Goal: Task Accomplishment & Management: Complete application form

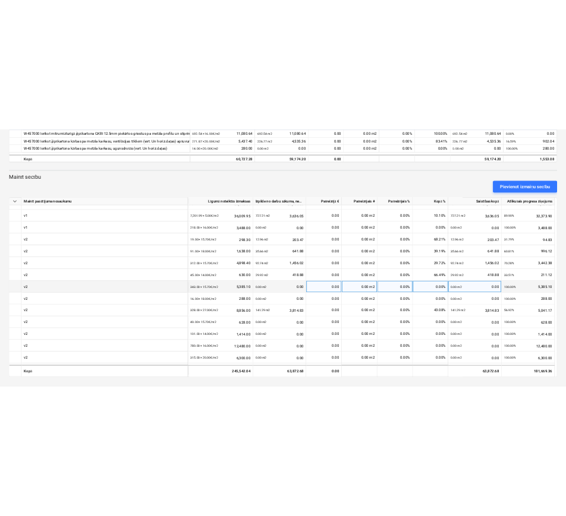
scroll to position [201, 0]
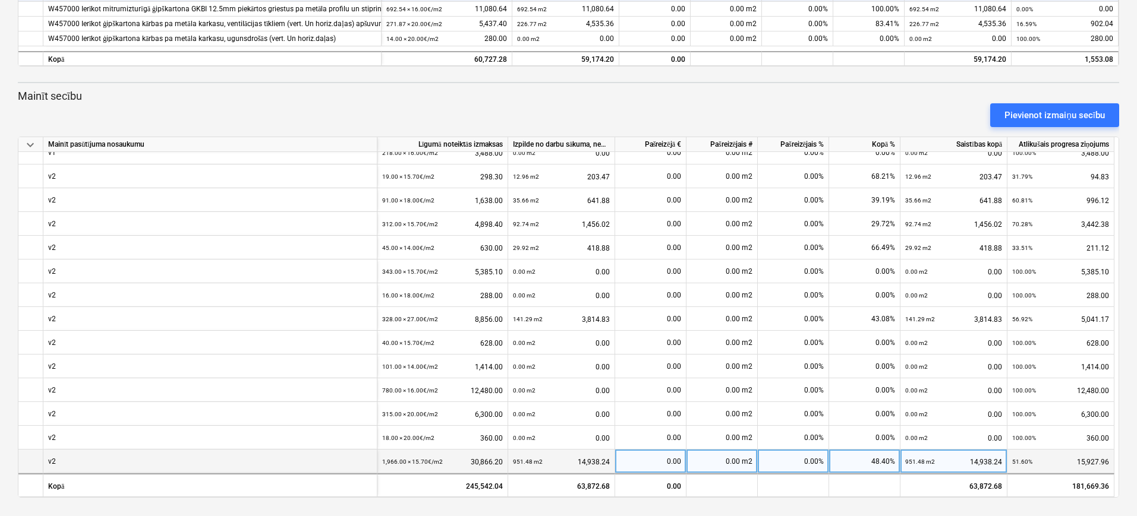
click at [728, 462] on div "0.00 m2" at bounding box center [721, 462] width 71 height 24
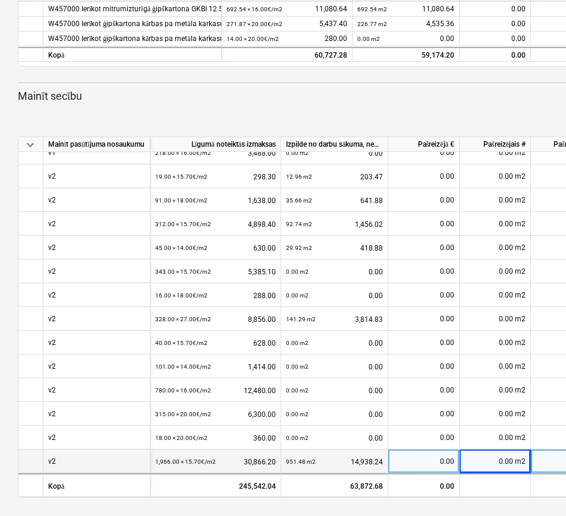
click at [501, 460] on div "0.00 m2" at bounding box center [494, 462] width 71 height 24
type input "947.73"
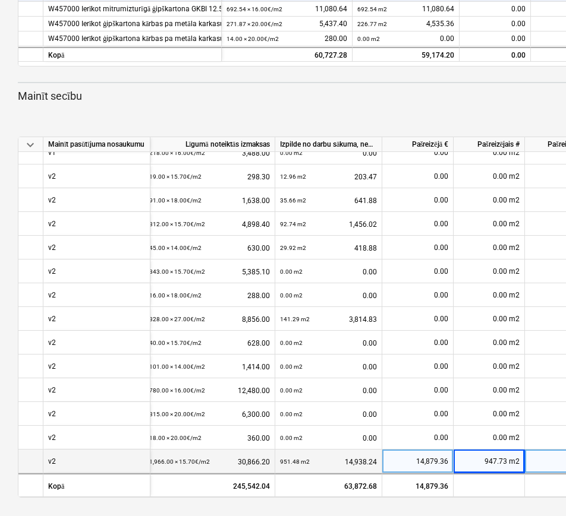
scroll to position [206, 0]
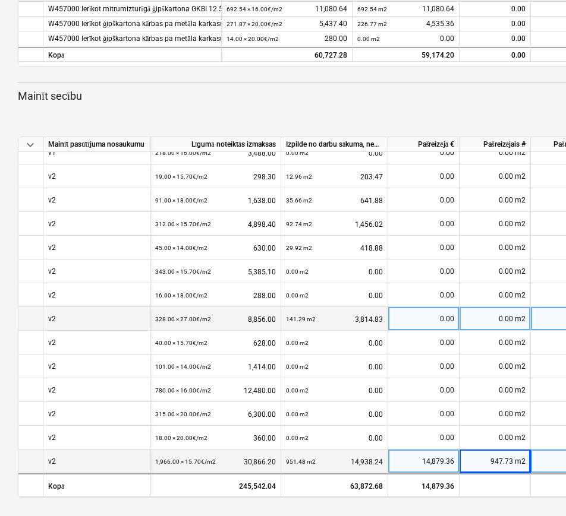
click at [423, 310] on div "0.00" at bounding box center [423, 319] width 61 height 24
click at [495, 308] on div "0.00 m2" at bounding box center [494, 319] width 71 height 24
type input "141.29"
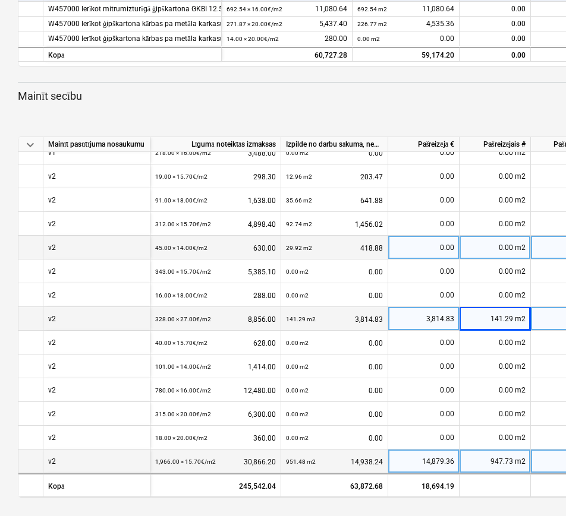
click at [488, 243] on div "0.00 m2" at bounding box center [494, 248] width 71 height 24
type input "26.62"
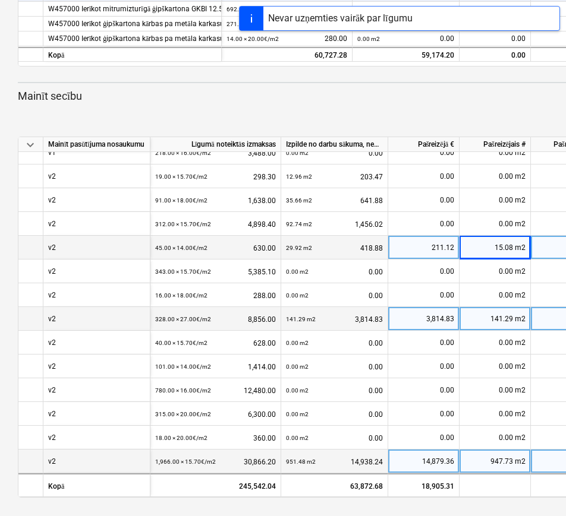
click at [488, 243] on div "15.08 m2" at bounding box center [494, 248] width 71 height 24
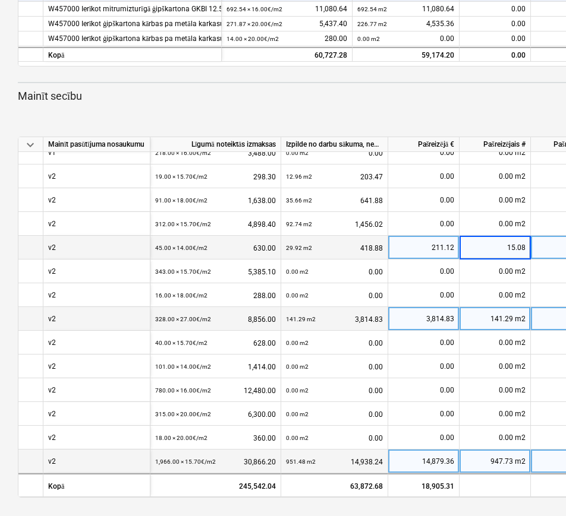
click at [488, 243] on input "15.08" at bounding box center [494, 247] width 71 height 23
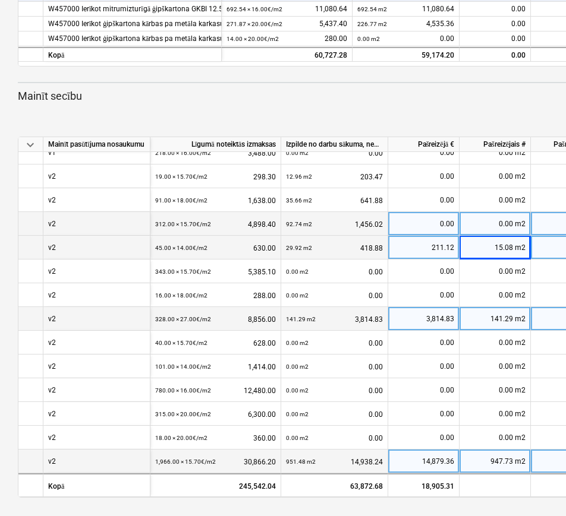
click at [484, 219] on div "0.00 m2" at bounding box center [494, 224] width 71 height 24
type input "92.74"
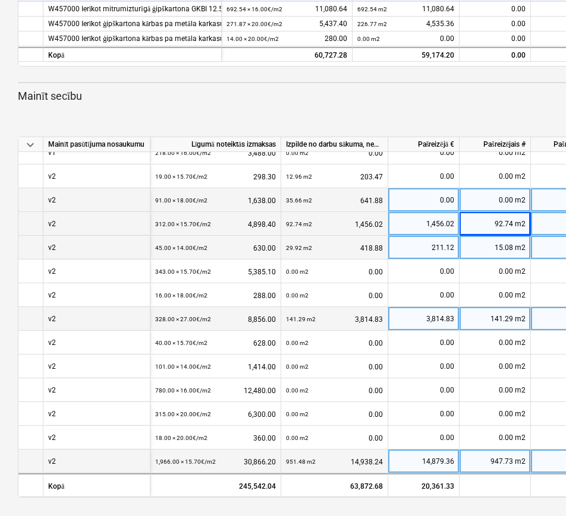
click at [513, 196] on span at bounding box center [514, 200] width 2 height 8
type input "35.66"
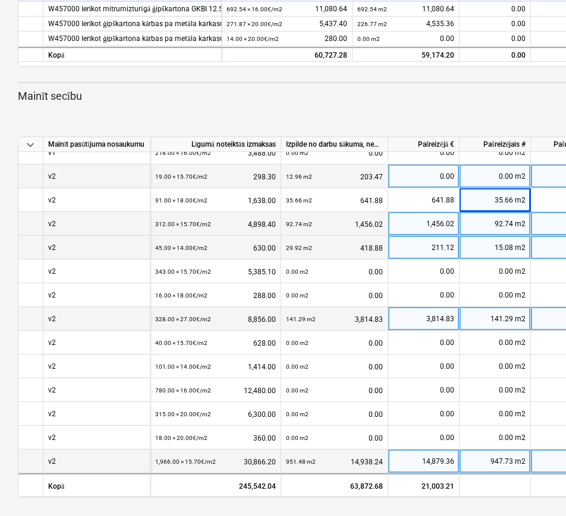
click at [504, 168] on div "0.00 m2" at bounding box center [494, 177] width 71 height 24
type input "12.96"
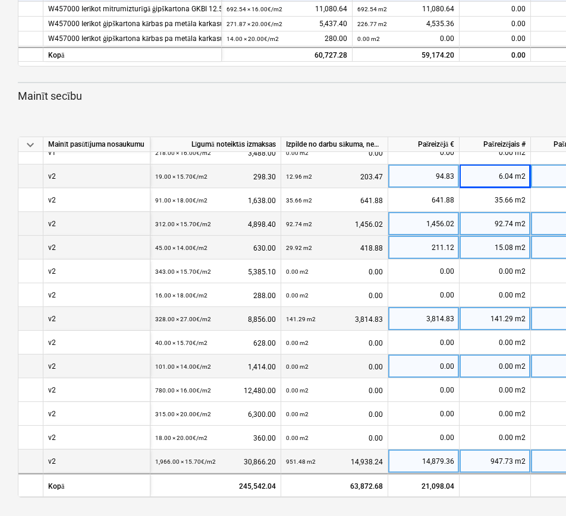
click at [484, 362] on div "0.00 m2" at bounding box center [494, 367] width 71 height 24
click at [488, 358] on div "0.00 m2" at bounding box center [494, 367] width 71 height 24
type input "11.54"
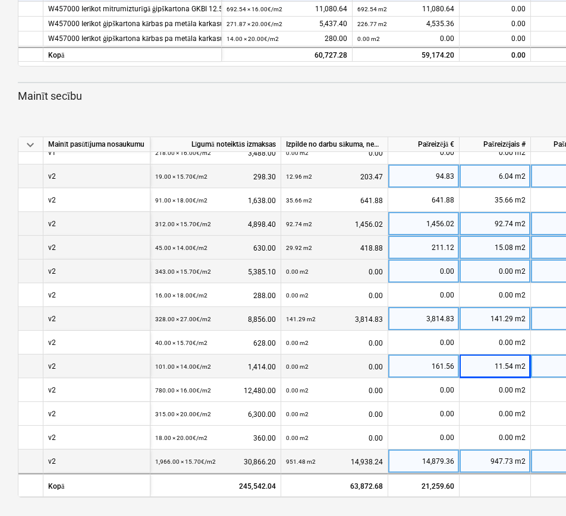
click at [491, 264] on div "0.00 m2" at bounding box center [494, 272] width 71 height 24
type input "6.04"
click at [411, 502] on div "keyboard_arrow_down Statuss Apstiprināts plkst Uzņēmums Līguma nosaukums Apņemi…" at bounding box center [406, 42] width 813 height 949
click at [513, 267] on span at bounding box center [514, 271] width 2 height 8
type input "6.92"
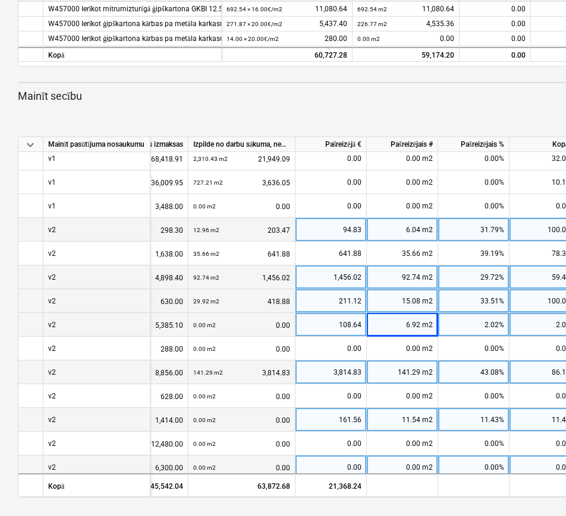
scroll to position [206, 97]
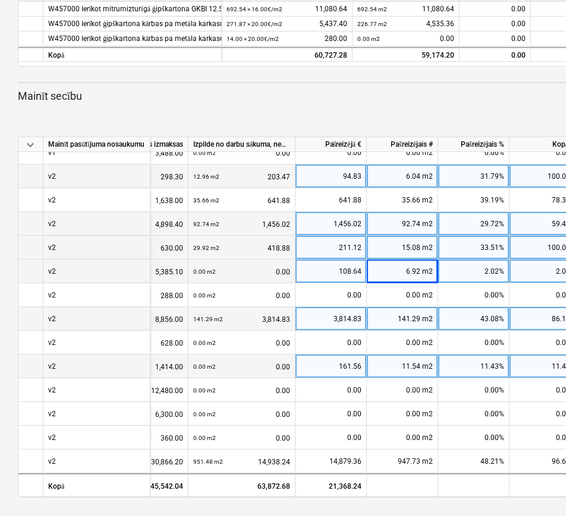
click at [468, 92] on p "Mainīt secību" at bounding box center [406, 96] width 777 height 14
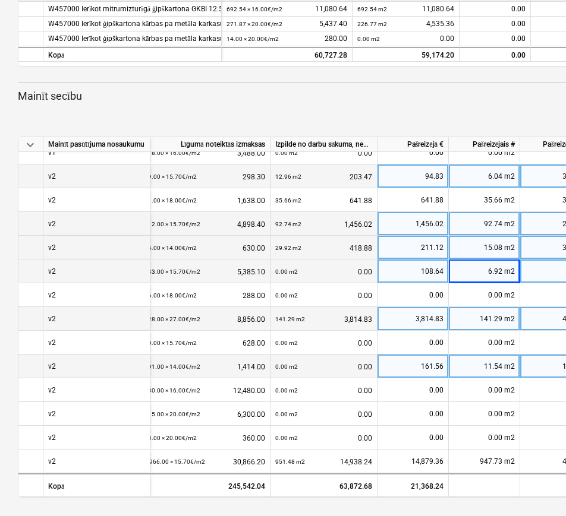
scroll to position [206, 0]
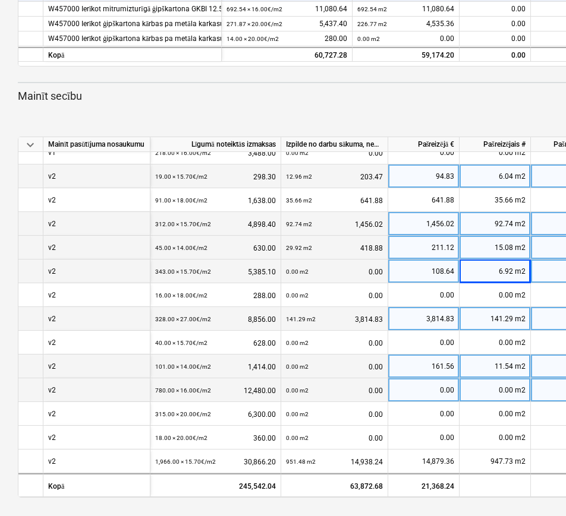
click at [482, 386] on div "0.00 m2" at bounding box center [494, 390] width 71 height 24
type input "247.99"
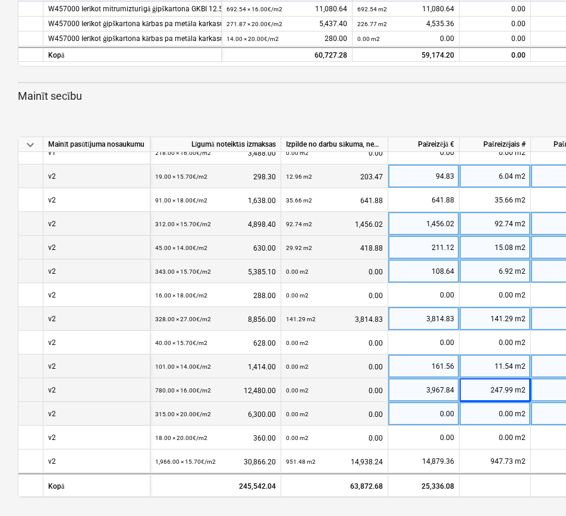
click at [492, 413] on div "0.00 m2" at bounding box center [494, 414] width 71 height 24
type input "110.14"
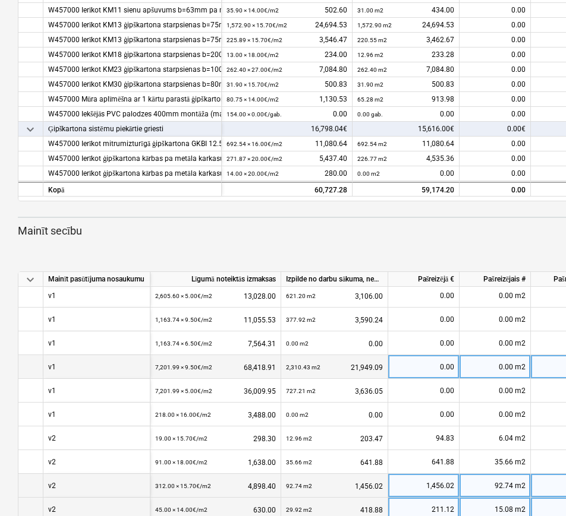
scroll to position [0, 0]
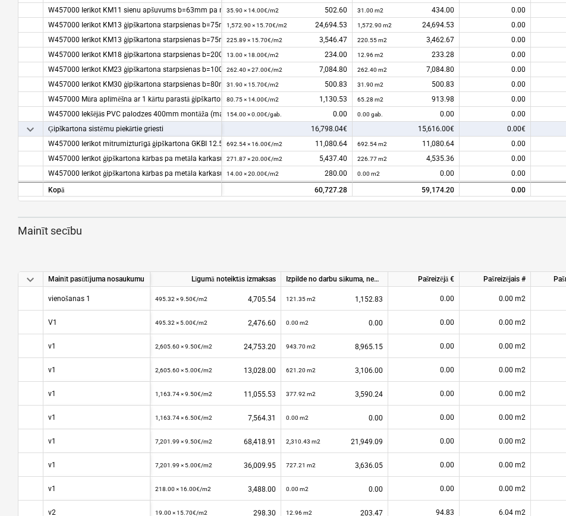
click at [378, 237] on div "Pievienot izmaiņu secību" at bounding box center [406, 249] width 787 height 33
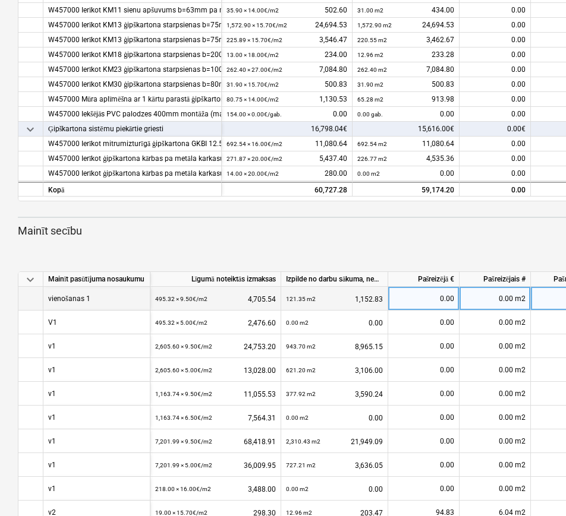
click at [510, 302] on div "0.00 m2" at bounding box center [494, 299] width 71 height 24
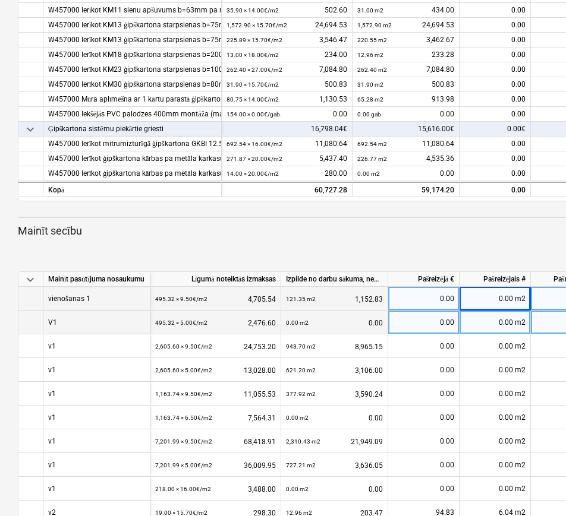
click at [492, 321] on div "0.00 m2" at bounding box center [494, 323] width 71 height 24
type input "263.94"
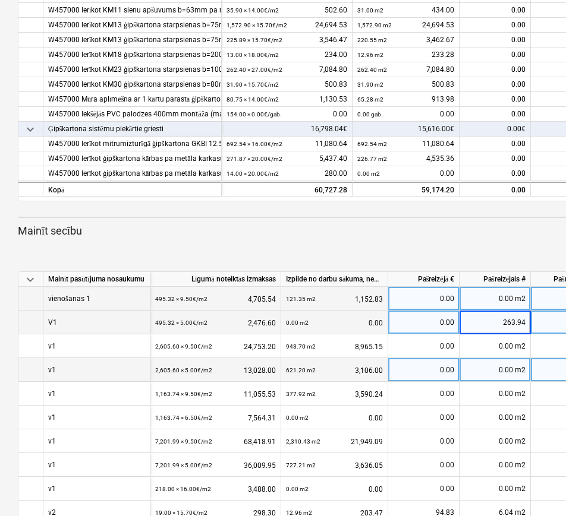
click at [533, 359] on div "0.00%" at bounding box center [566, 370] width 71 height 24
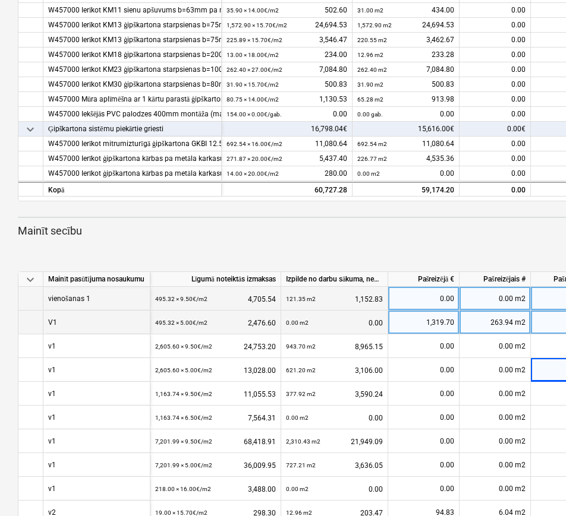
click at [412, 323] on div "1,319.70" at bounding box center [423, 323] width 61 height 24
type input "263.94"
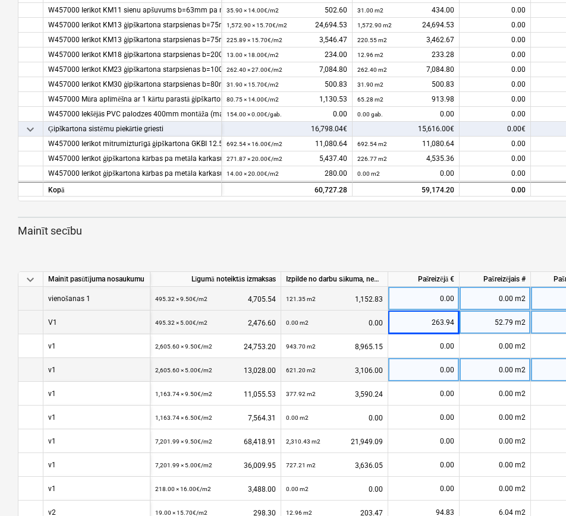
click at [434, 371] on div "0.00" at bounding box center [423, 370] width 61 height 24
type input "1766.78"
click at [435, 368] on div "1,766.78" at bounding box center [423, 370] width 61 height 24
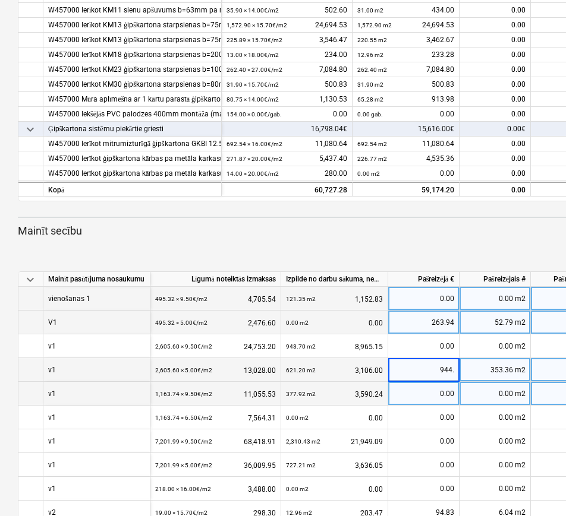
type input "944.8"
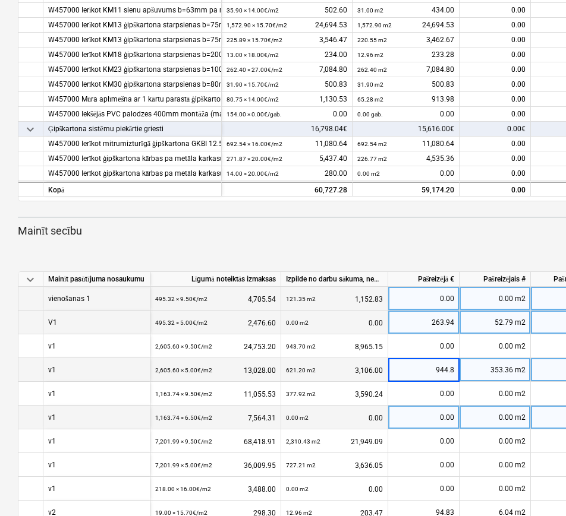
click at [487, 412] on div "0.00 m2" at bounding box center [494, 418] width 71 height 24
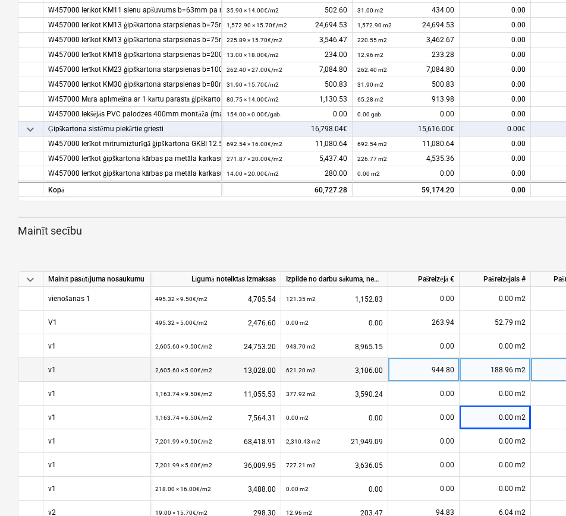
scroll to position [371, 0]
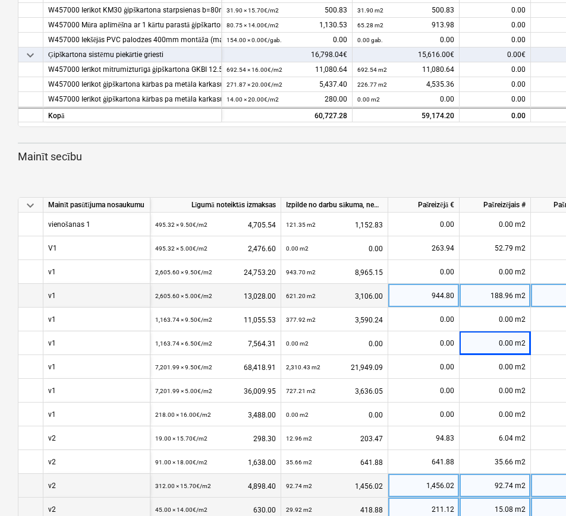
click at [332, 135] on div at bounding box center [406, 132] width 777 height 10
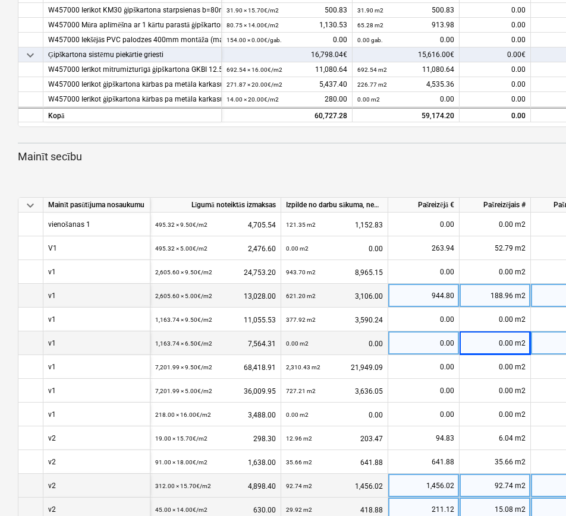
click at [486, 345] on div "0.00 m2" at bounding box center [494, 344] width 71 height 24
type input "29.03"
click at [490, 341] on div "29.03 m2" at bounding box center [494, 344] width 71 height 24
type input "0"
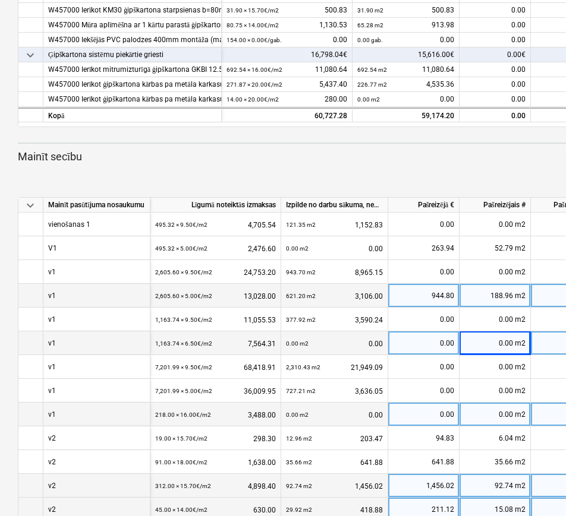
click at [516, 413] on div "0.00 m2" at bounding box center [494, 415] width 71 height 24
type input "29.03"
click at [450, 418] on div "464.48" at bounding box center [423, 415] width 61 height 24
click at [456, 414] on input "464.48" at bounding box center [423, 414] width 71 height 23
click at [453, 413] on input "464.48" at bounding box center [423, 414] width 71 height 23
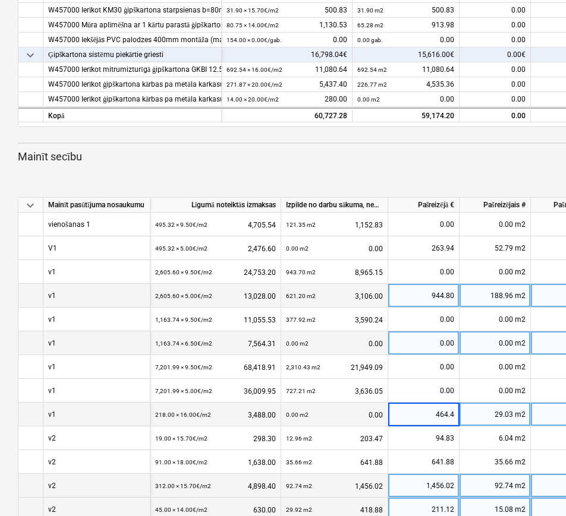
type input "464.44"
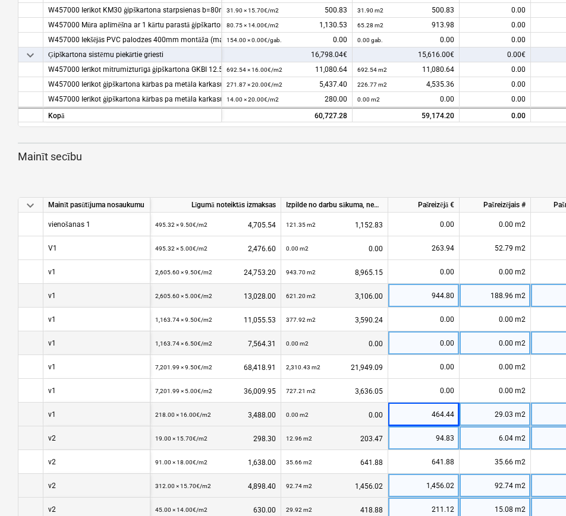
click at [449, 435] on div "94.83" at bounding box center [423, 439] width 61 height 24
click at [507, 414] on div "29.03 m2" at bounding box center [494, 415] width 71 height 24
click at [438, 414] on div "464.44" at bounding box center [423, 415] width 61 height 24
type input "108.44"
click at [433, 415] on div "108.44" at bounding box center [423, 415] width 61 height 24
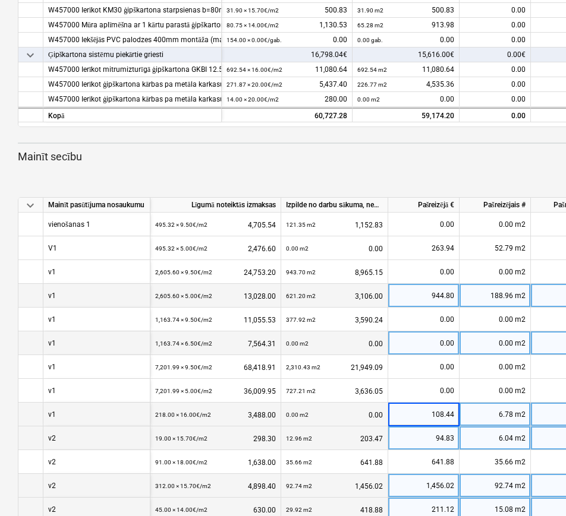
click at [438, 411] on input "108.44" at bounding box center [423, 414] width 71 height 23
type input "1008.44"
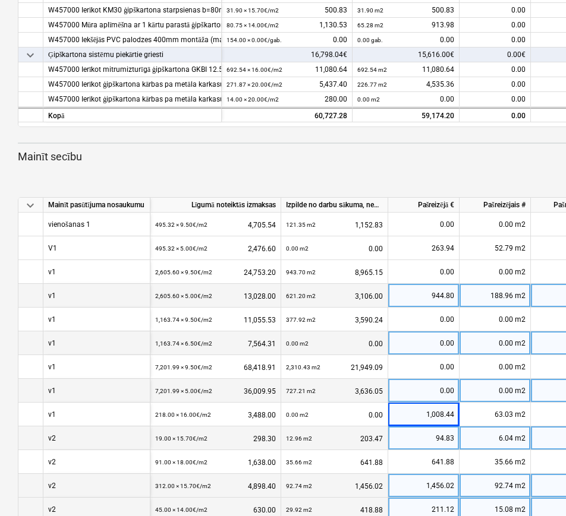
click at [446, 388] on div "0.00" at bounding box center [423, 391] width 61 height 24
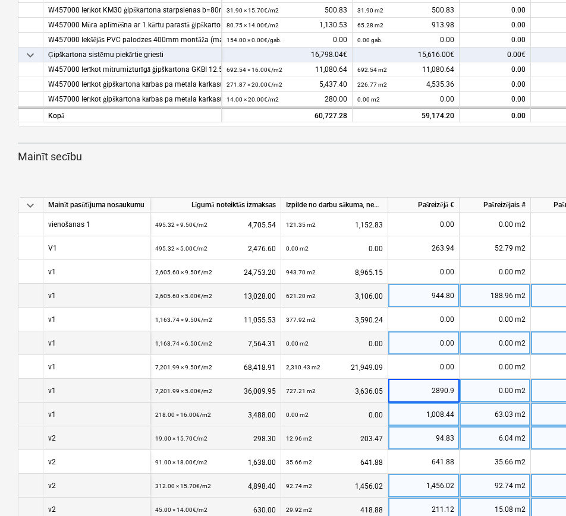
type input "2890.91"
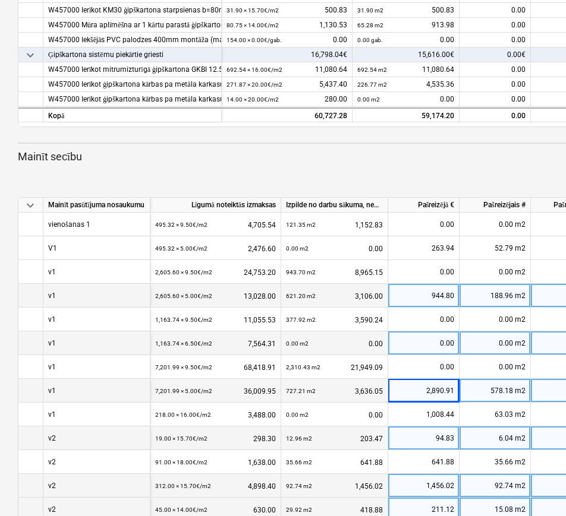
click at [426, 344] on div "0.00" at bounding box center [423, 344] width 61 height 24
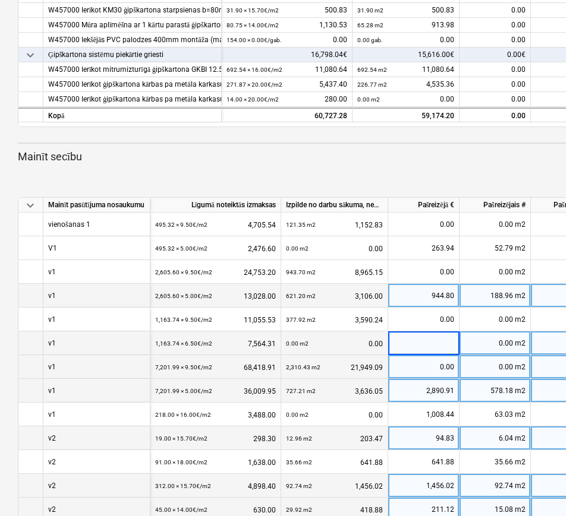
click at [431, 365] on div "0.00" at bounding box center [423, 367] width 61 height 24
click at [431, 335] on div "0.00" at bounding box center [423, 344] width 61 height 24
type input "689,70"
click at [437, 332] on div "0.00" at bounding box center [423, 344] width 61 height 24
type input "689.7"
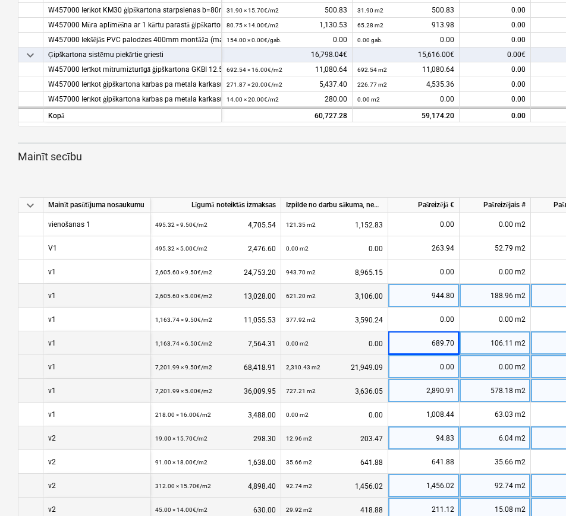
click at [498, 293] on div "188.96 m2" at bounding box center [494, 296] width 71 height 24
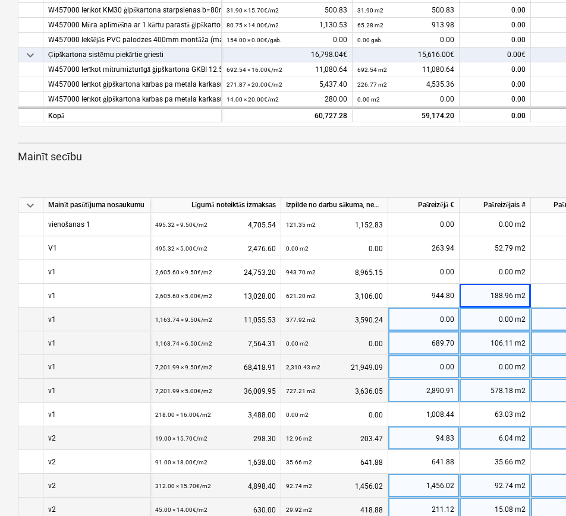
click at [432, 317] on div "0.00" at bounding box center [423, 320] width 61 height 24
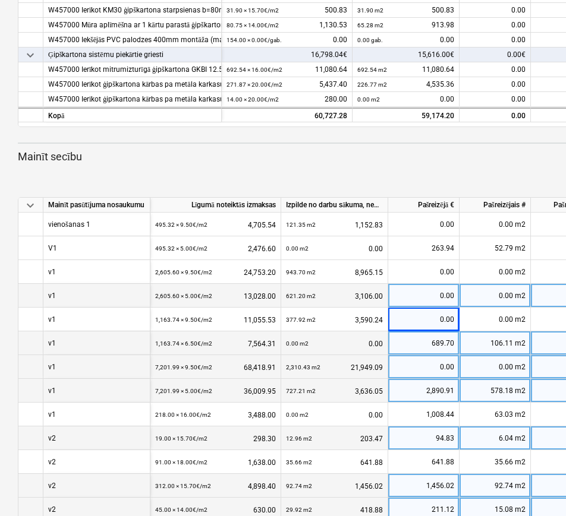
click at [379, 295] on div "621.20 m2 3,106.00" at bounding box center [334, 296] width 97 height 24
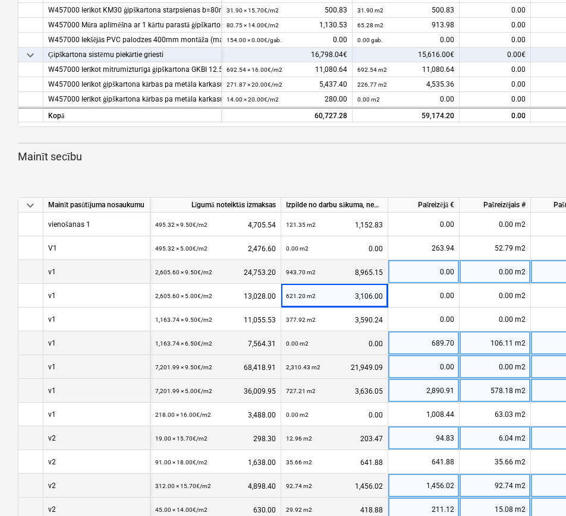
click at [373, 273] on div "943.70 m2 8,965.15" at bounding box center [334, 272] width 97 height 24
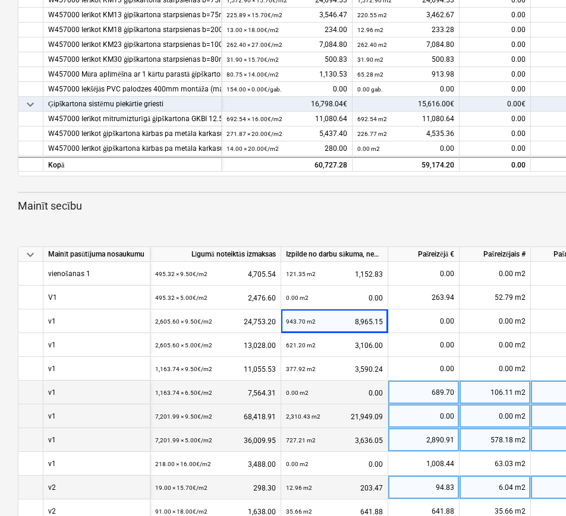
scroll to position [297, 0]
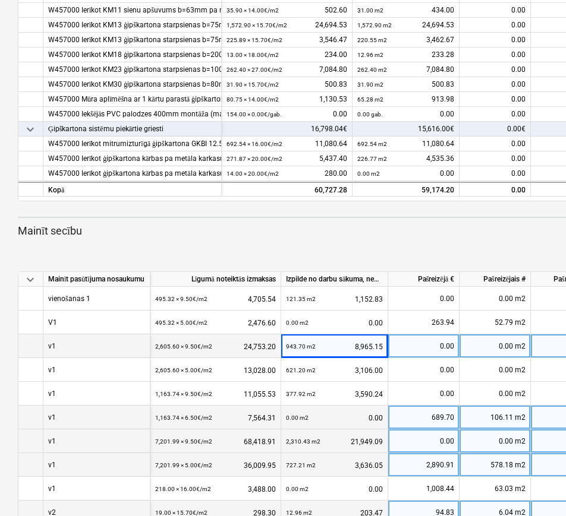
click at [438, 342] on div "0.00" at bounding box center [423, 346] width 61 height 24
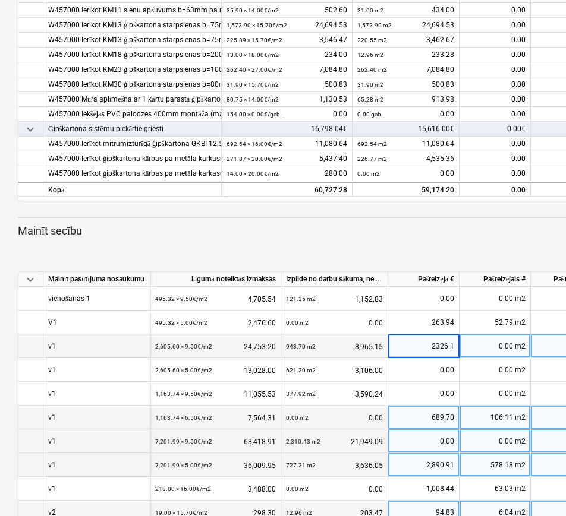
type input "2326.17"
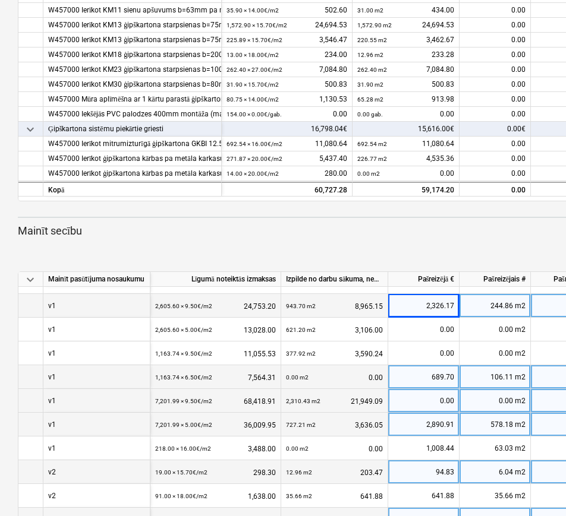
scroll to position [74, 0]
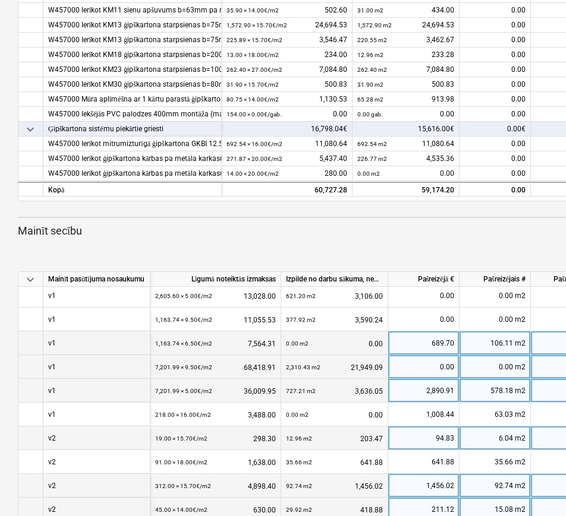
click at [411, 365] on div "0.00" at bounding box center [423, 367] width 61 height 24
type input "5443,69"
click at [435, 364] on div "0.00" at bounding box center [423, 367] width 61 height 24
type input "5443.69"
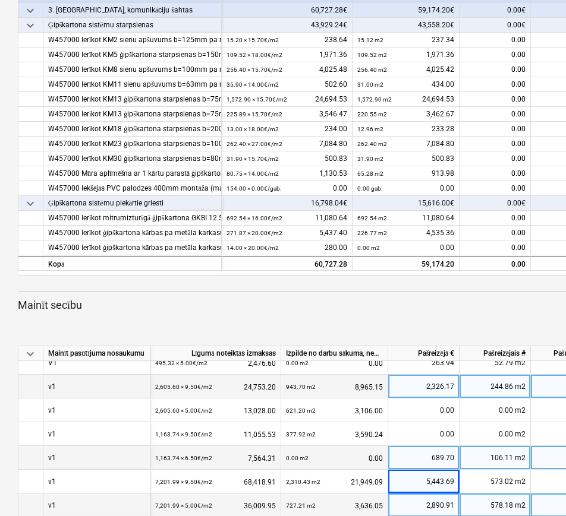
scroll to position [0, 0]
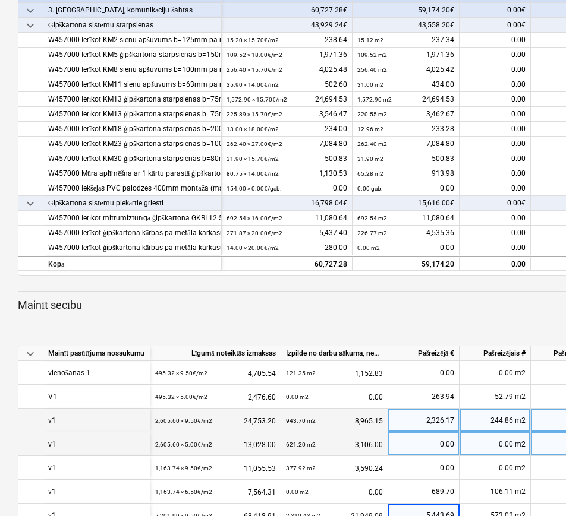
click at [433, 446] on div "0.00" at bounding box center [423, 445] width 61 height 24
type input "792.53"
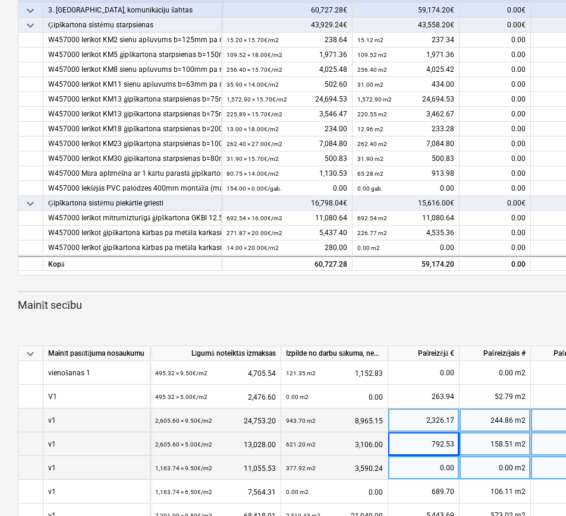
scroll to position [74, 0]
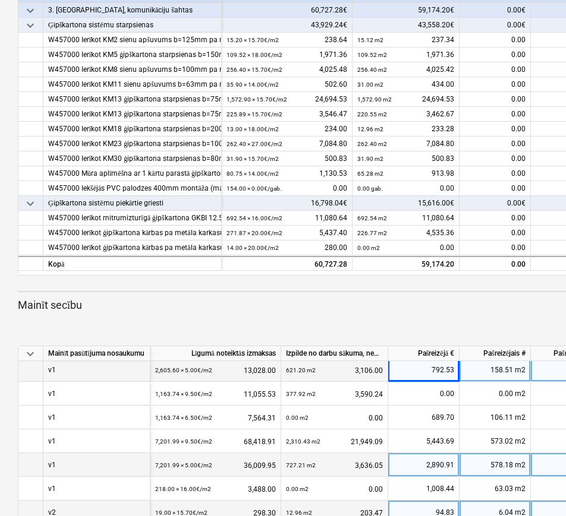
click at [484, 318] on div "Pievienot izmaiņu secību" at bounding box center [406, 324] width 787 height 33
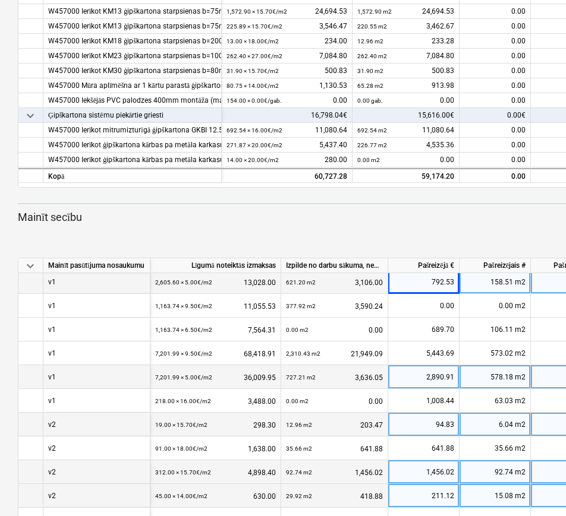
scroll to position [312, 0]
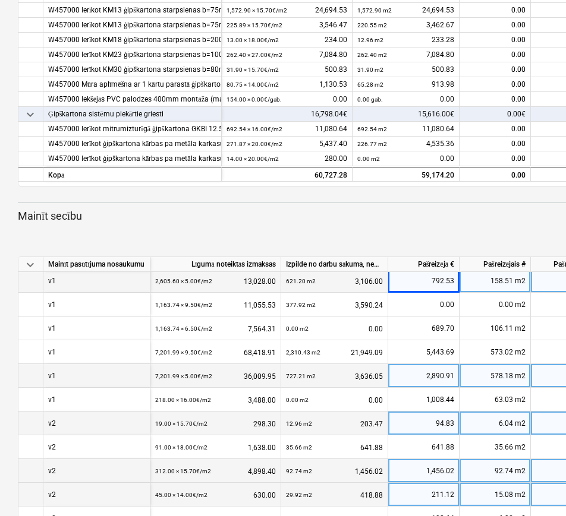
click at [535, 236] on div "Pievienot izmaiņu secību" at bounding box center [406, 235] width 787 height 33
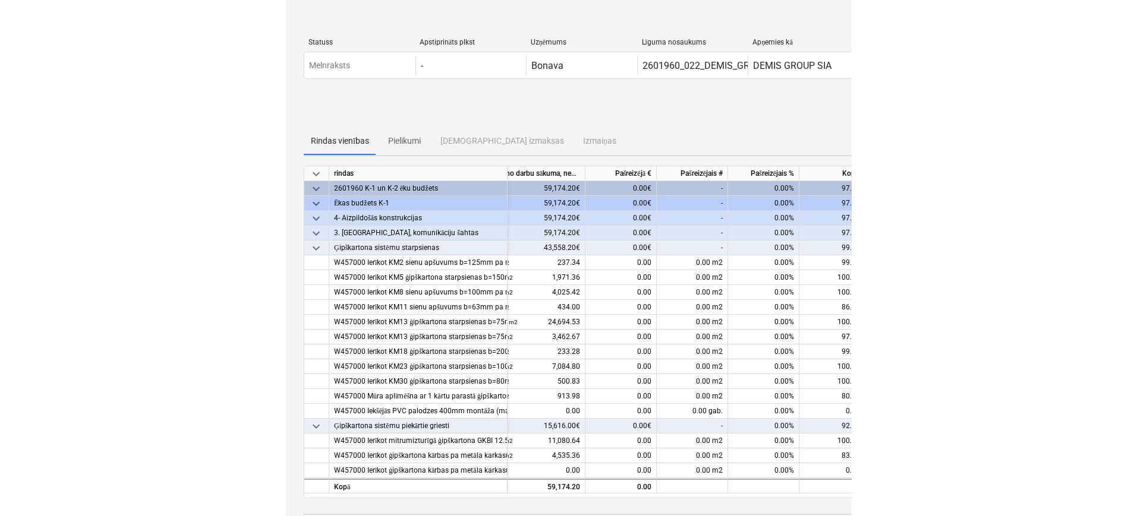
scroll to position [0, 164]
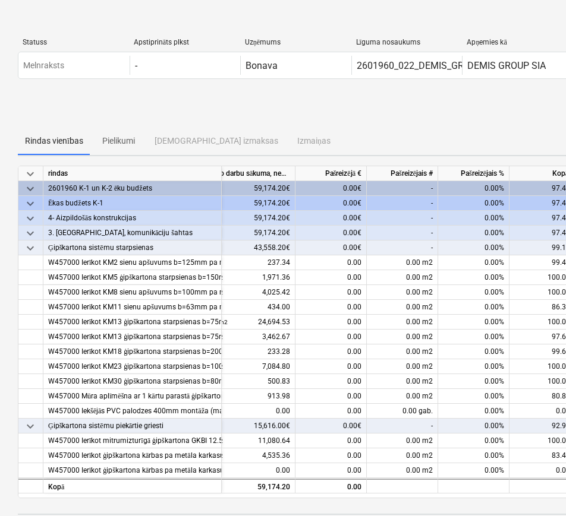
click at [433, 97] on div "Iesniegt progresa ziņojumu" at bounding box center [406, 109] width 777 height 33
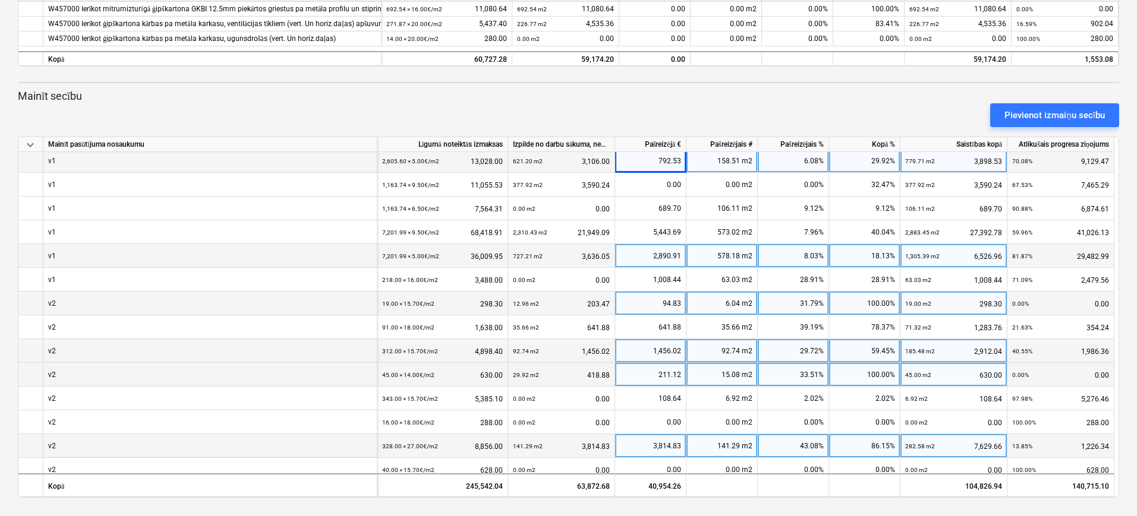
scroll to position [201, 0]
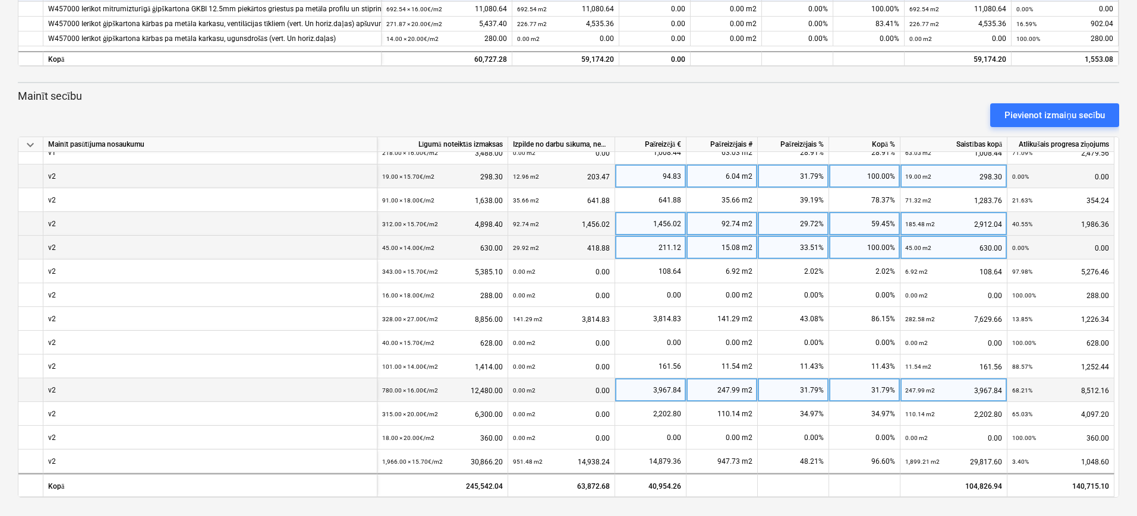
click at [717, 389] on div "247.99 m2" at bounding box center [721, 390] width 71 height 24
type input "375.22"
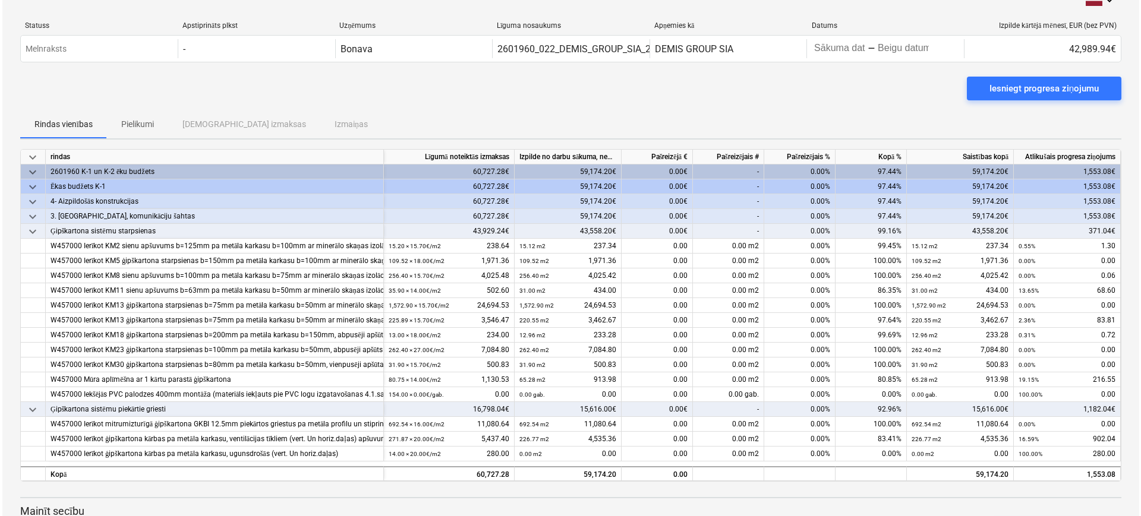
scroll to position [0, 0]
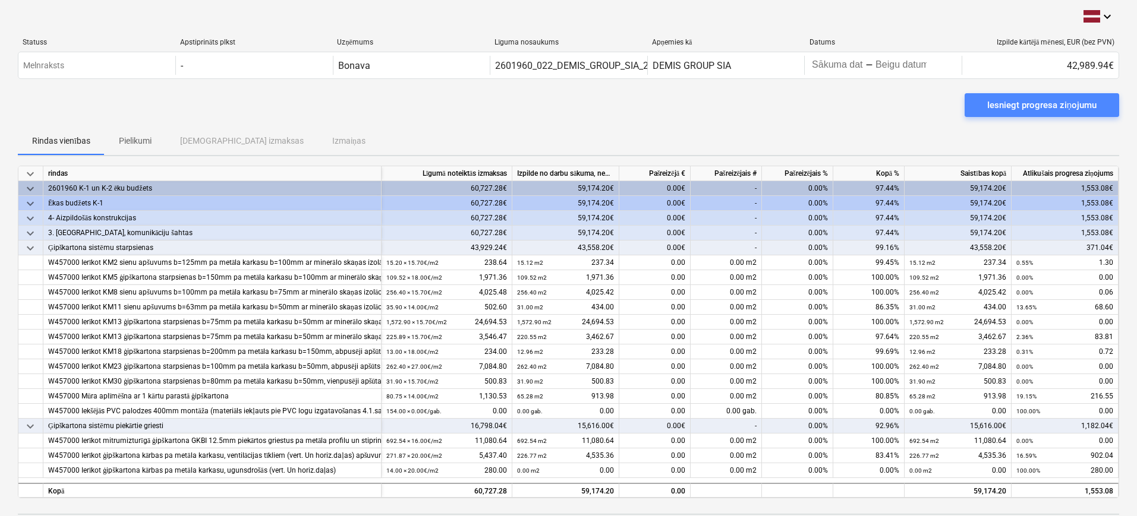
click at [1053, 106] on div "Iesniegt progresa ziņojumu" at bounding box center [1041, 104] width 109 height 15
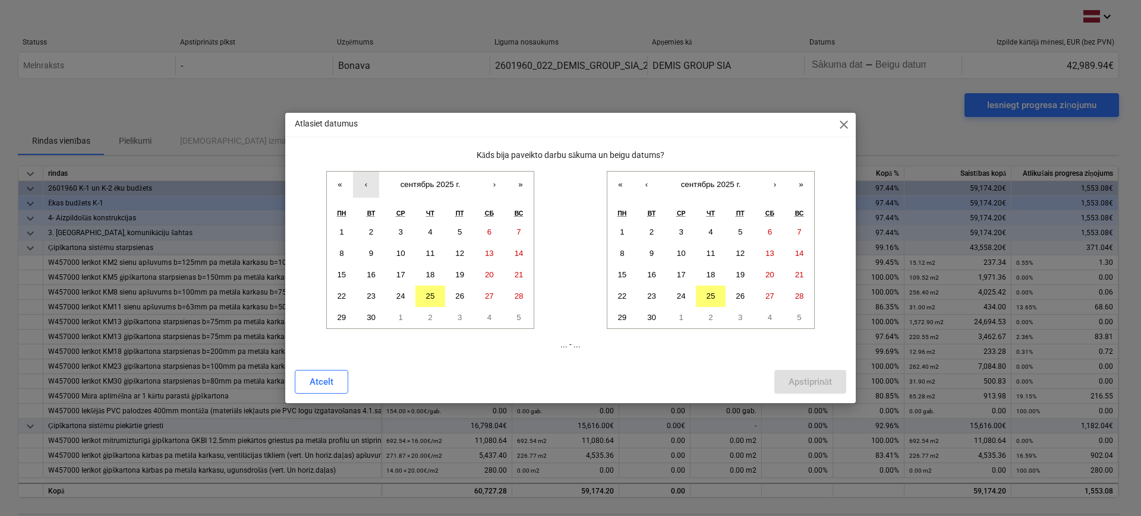
click at [368, 187] on button "‹" at bounding box center [366, 185] width 26 height 26
click at [345, 310] on button "25" at bounding box center [342, 317] width 30 height 21
click at [719, 294] on button "25" at bounding box center [711, 296] width 30 height 21
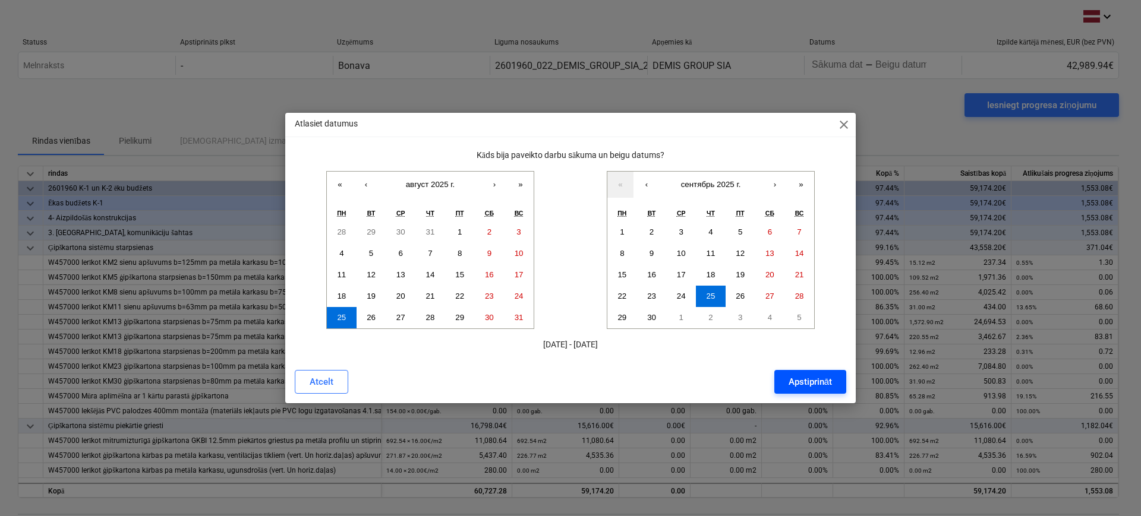
click at [826, 381] on div "Apstiprināt" at bounding box center [809, 381] width 43 height 15
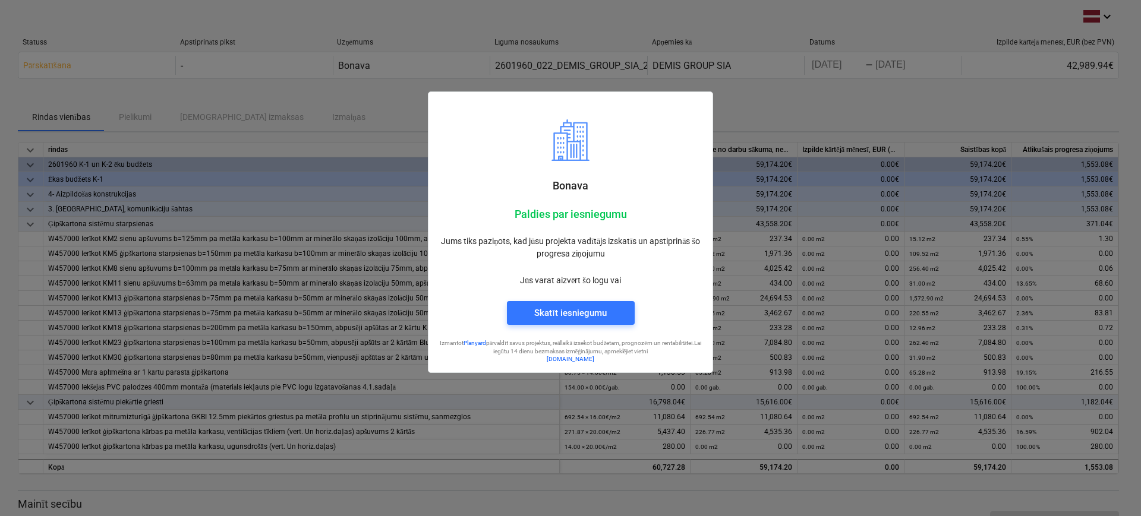
click at [804, 103] on div at bounding box center [570, 258] width 1141 height 516
click at [814, 115] on div at bounding box center [570, 258] width 1141 height 516
